Goal: Transaction & Acquisition: Purchase product/service

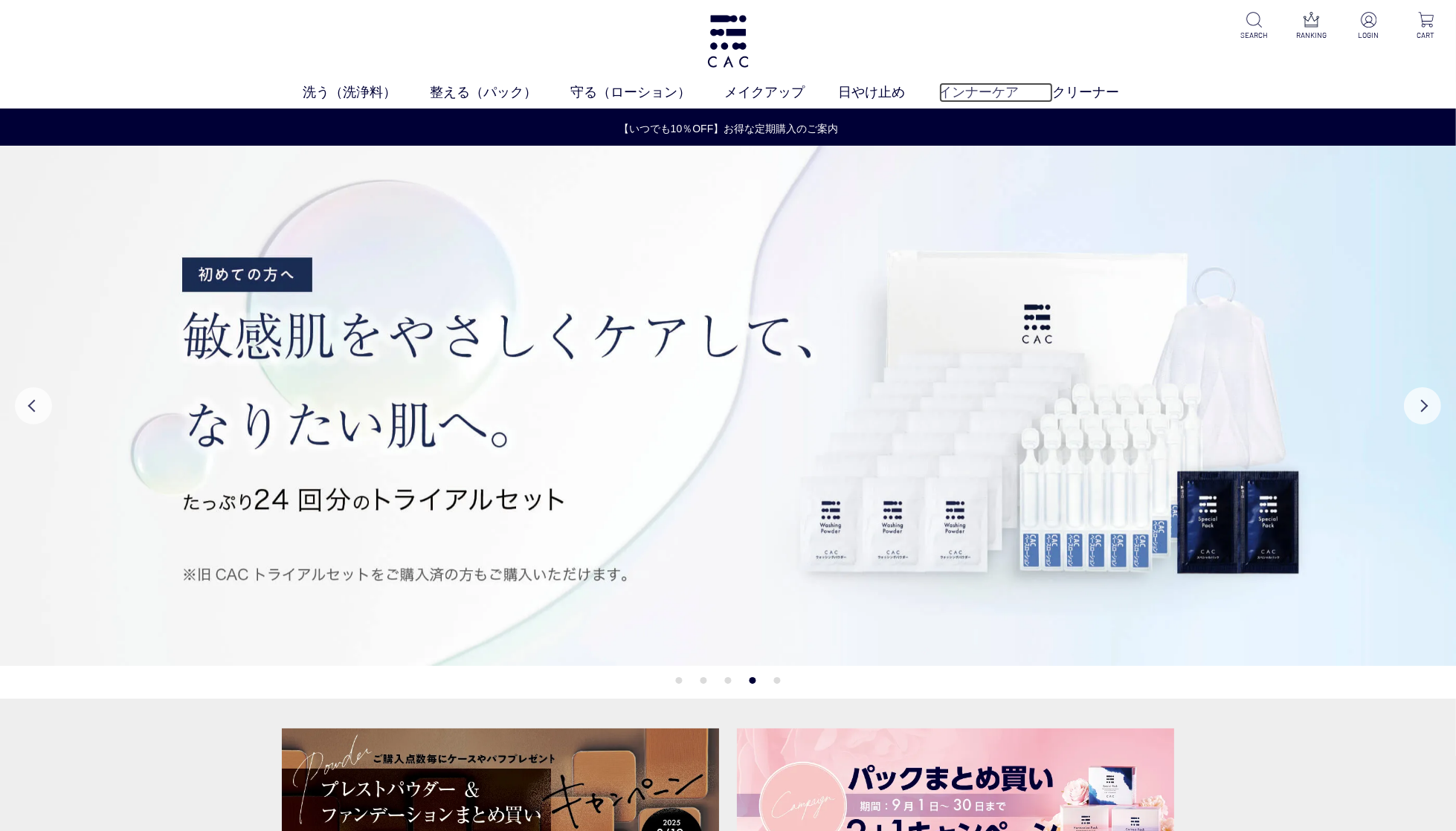
click at [980, 93] on link "インナーケア" at bounding box center [996, 92] width 114 height 20
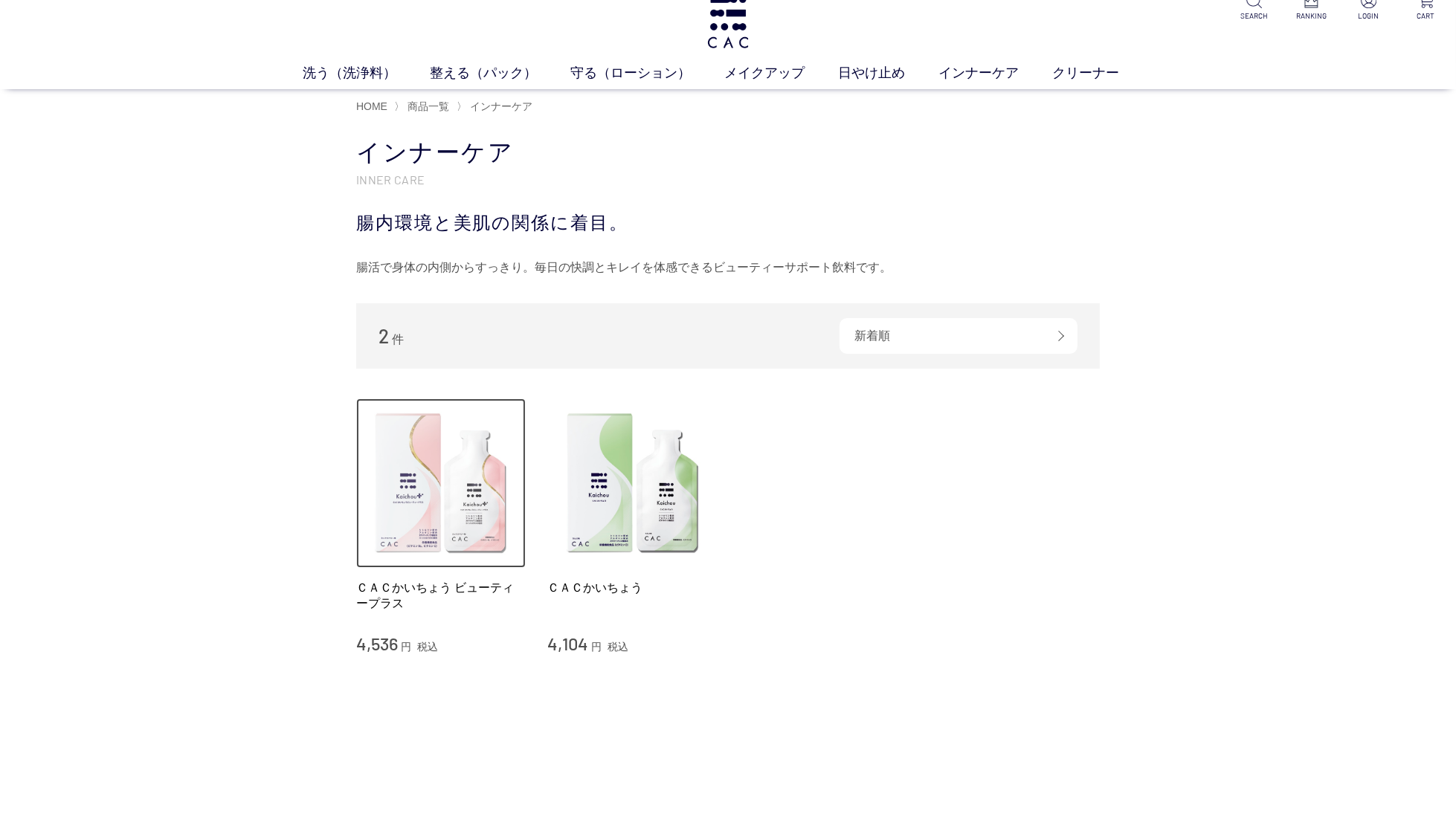
drag, startPoint x: 463, startPoint y: 492, endPoint x: 517, endPoint y: 497, distance: 54.2
click at [463, 492] on img at bounding box center [440, 482] width 169 height 169
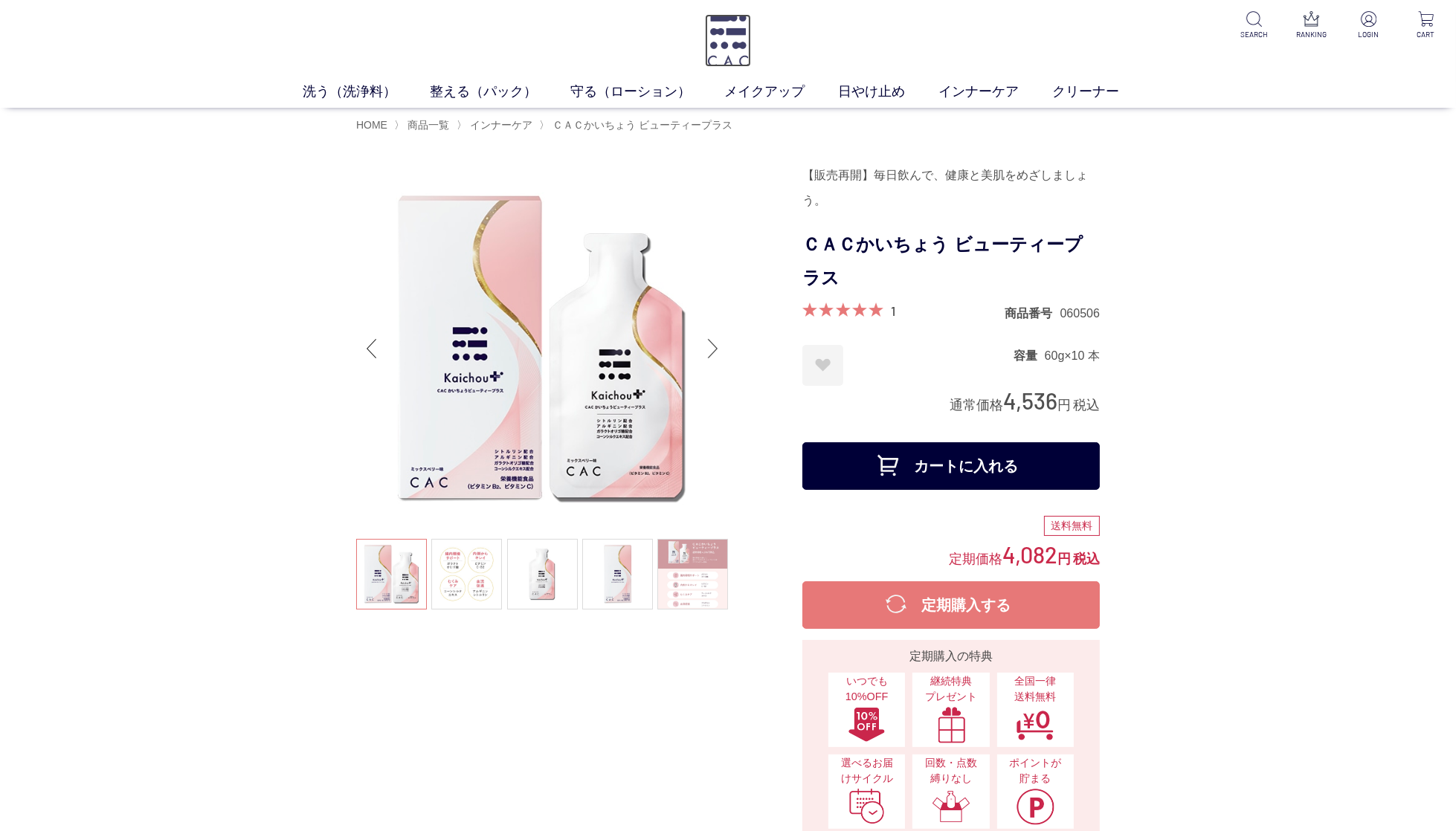
click at [730, 35] on img at bounding box center [728, 40] width 47 height 53
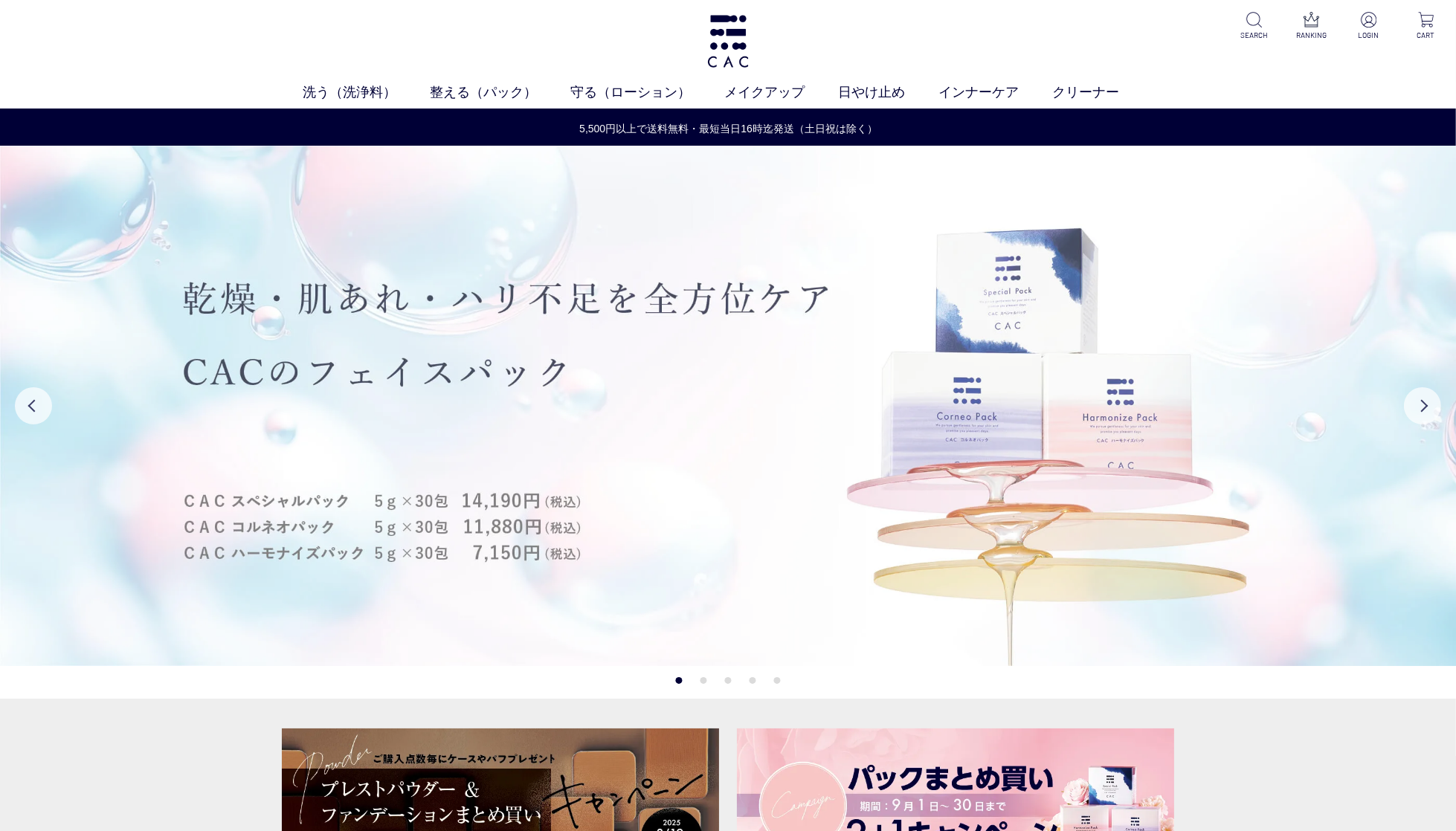
scroll to position [189, 0]
